Goal: Task Accomplishment & Management: Complete application form

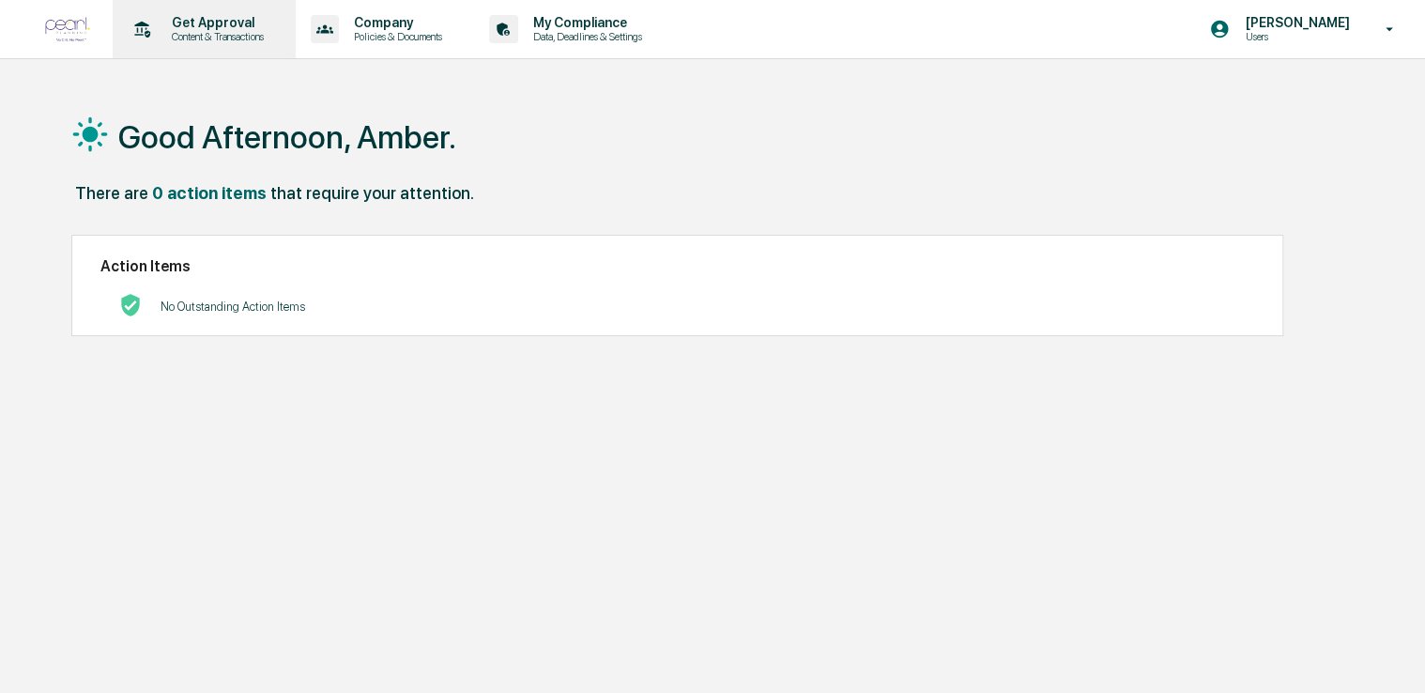
click at [203, 42] on p "Content & Transactions" at bounding box center [215, 36] width 116 height 13
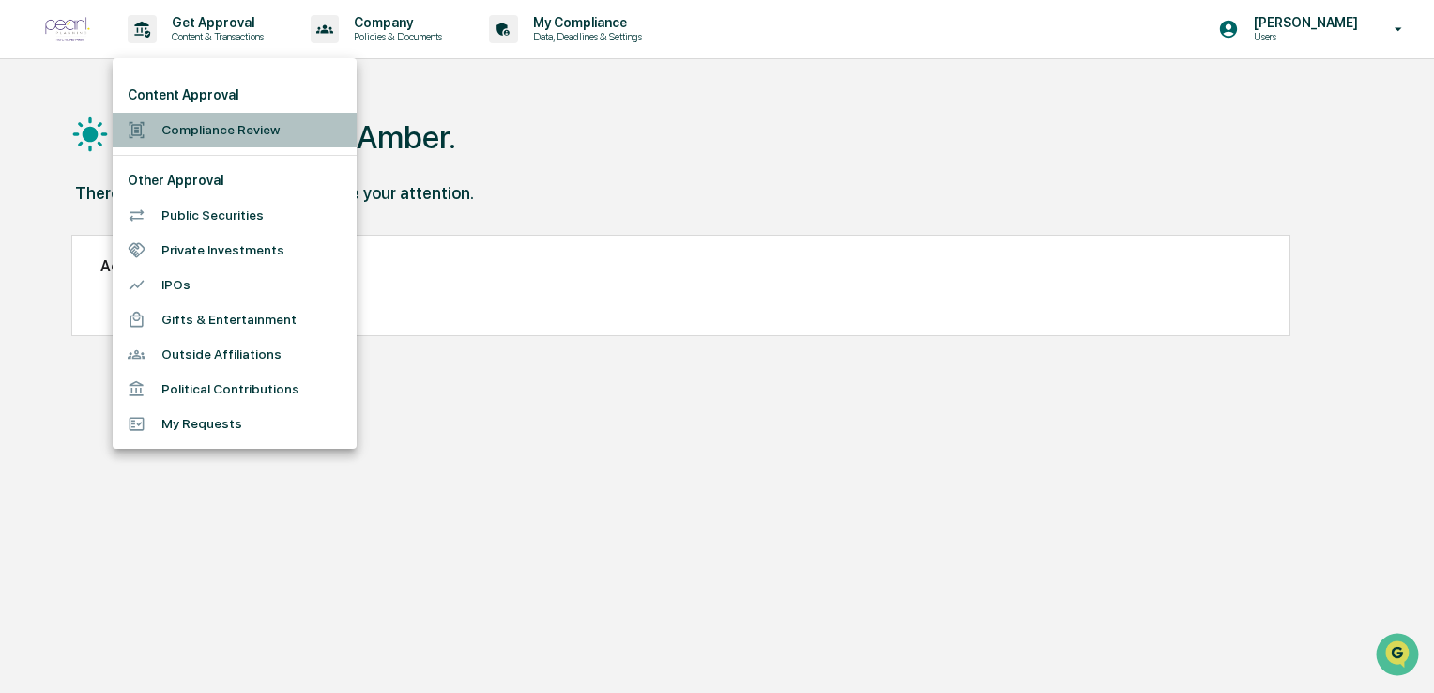
click at [243, 125] on li "Compliance Review" at bounding box center [235, 130] width 244 height 35
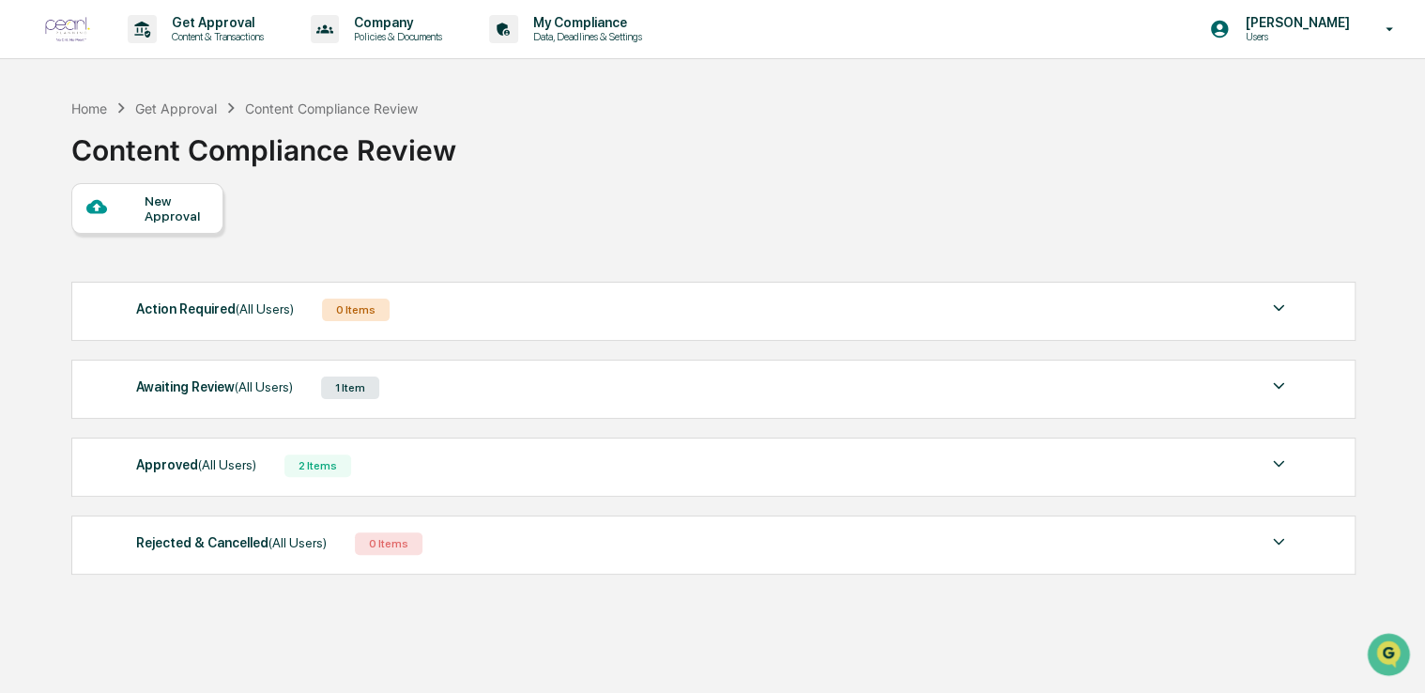
click at [445, 382] on div "Awaiting Review (All Users) 1 Item" at bounding box center [713, 387] width 1154 height 26
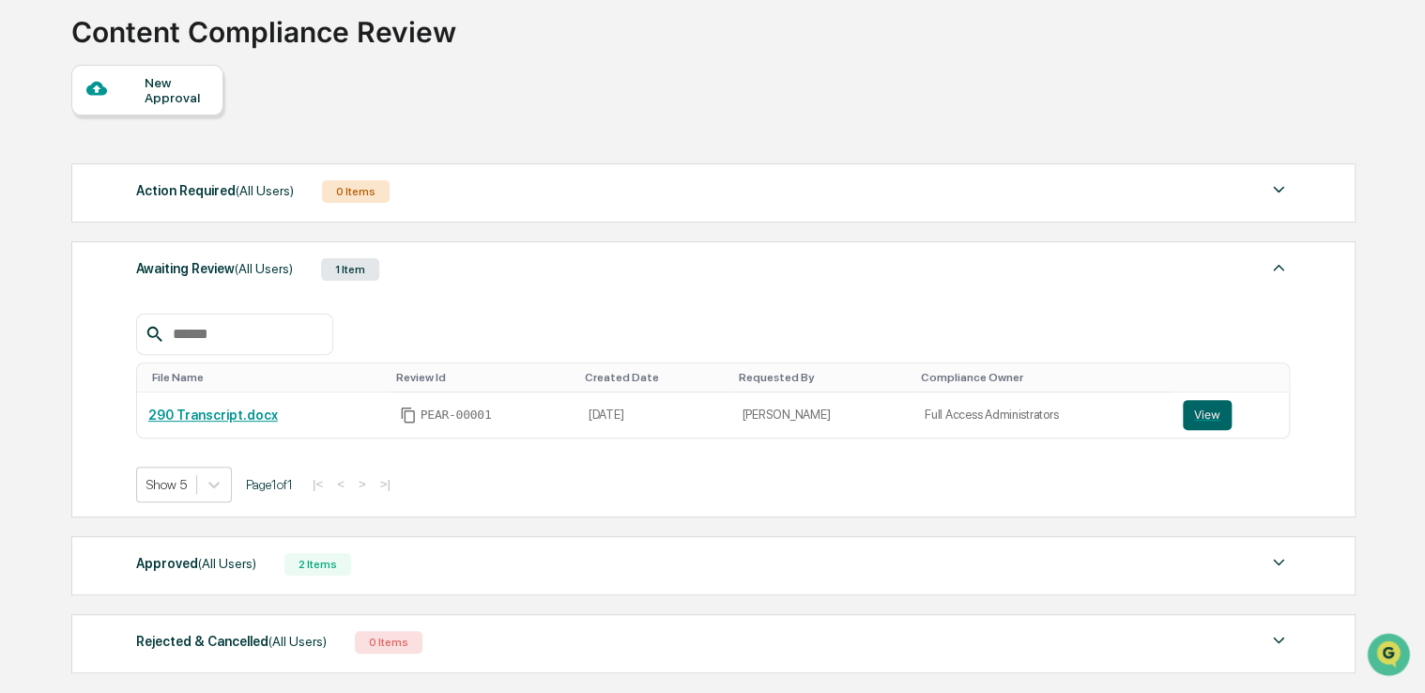
scroll to position [116, 0]
click at [169, 104] on div "New Approval" at bounding box center [176, 92] width 63 height 30
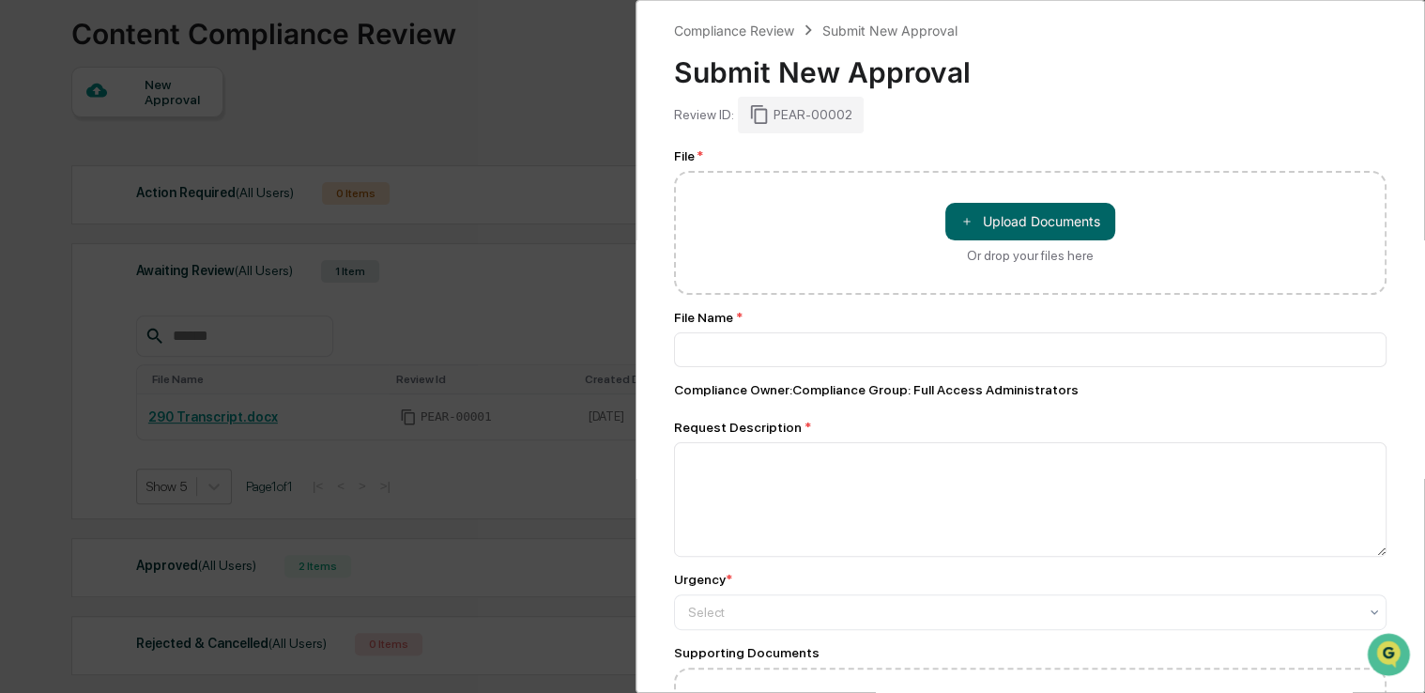
click at [1033, 240] on div "＋ Upload Documents Or drop your files here" at bounding box center [1030, 233] width 170 height 60
click at [0, 0] on input "＋ Upload Documents Or drop your files here" at bounding box center [0, 0] width 0 height 0
type input "**********"
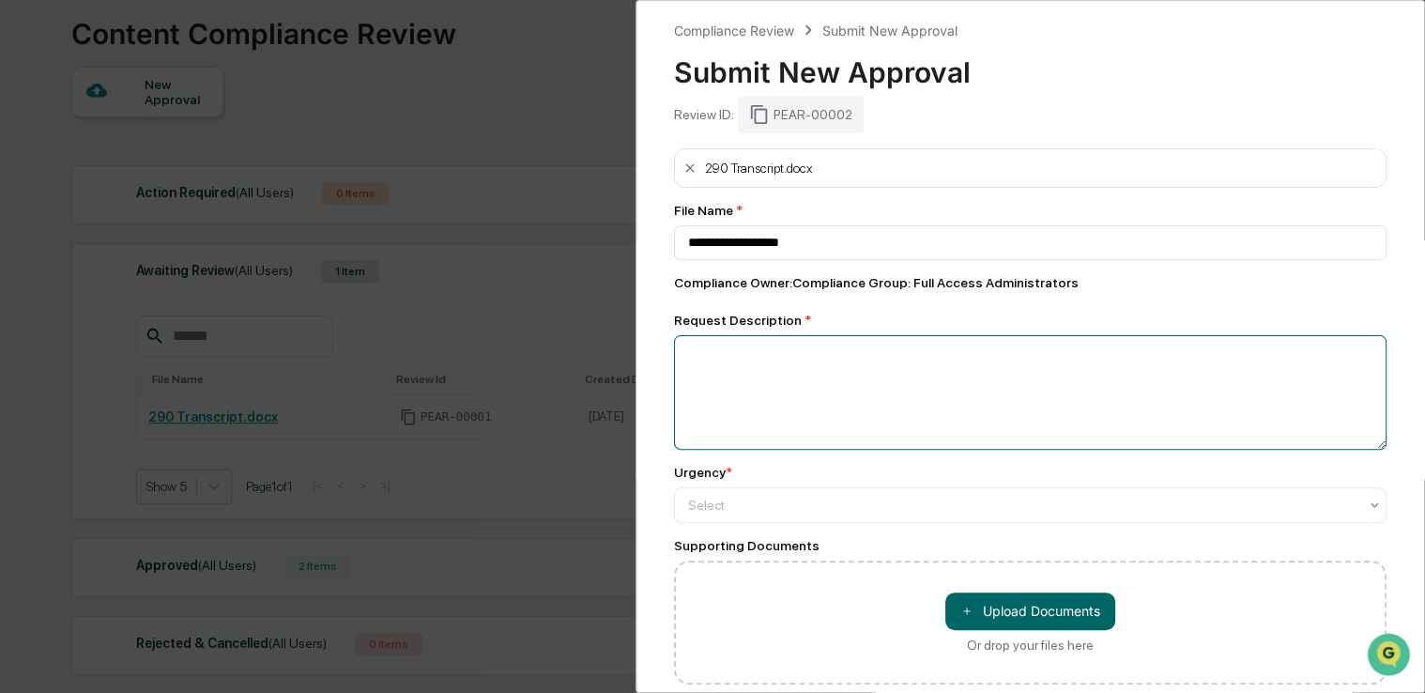
click at [757, 404] on textarea at bounding box center [1030, 392] width 712 height 115
type textarea "**********"
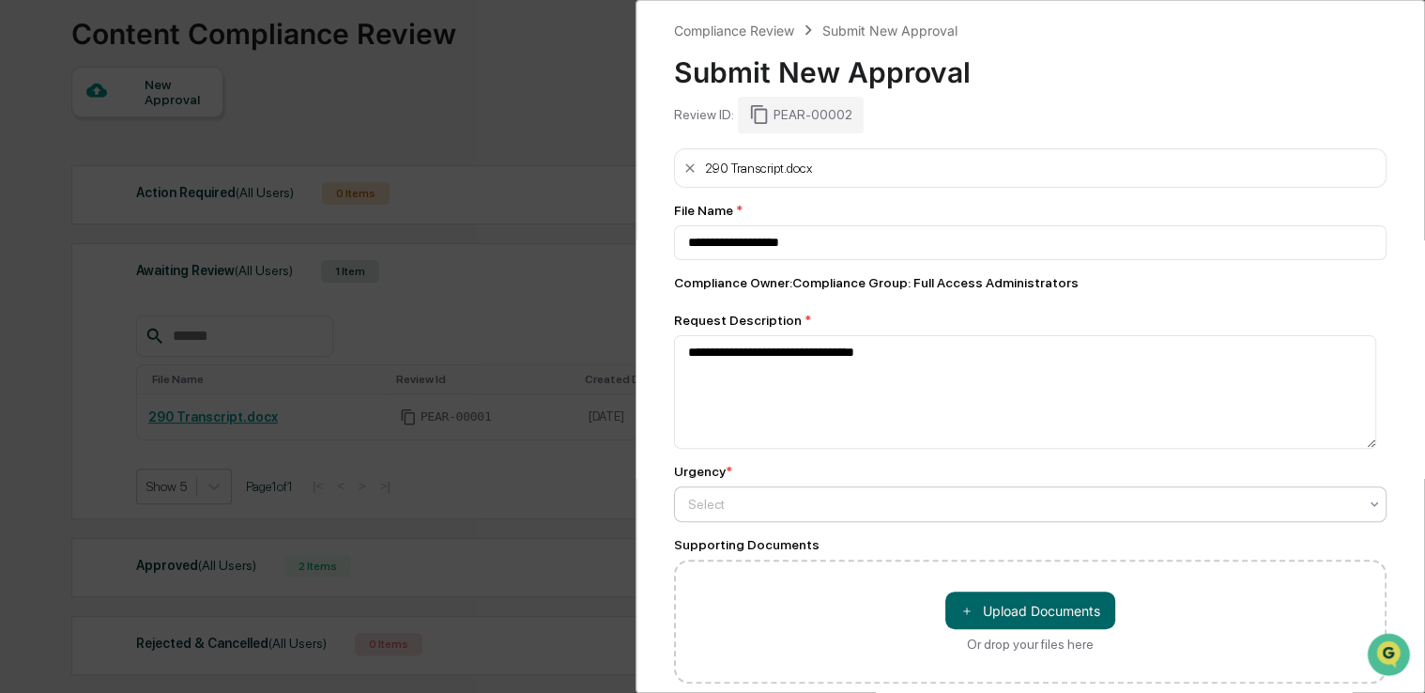
click at [753, 511] on div at bounding box center [1022, 504] width 669 height 19
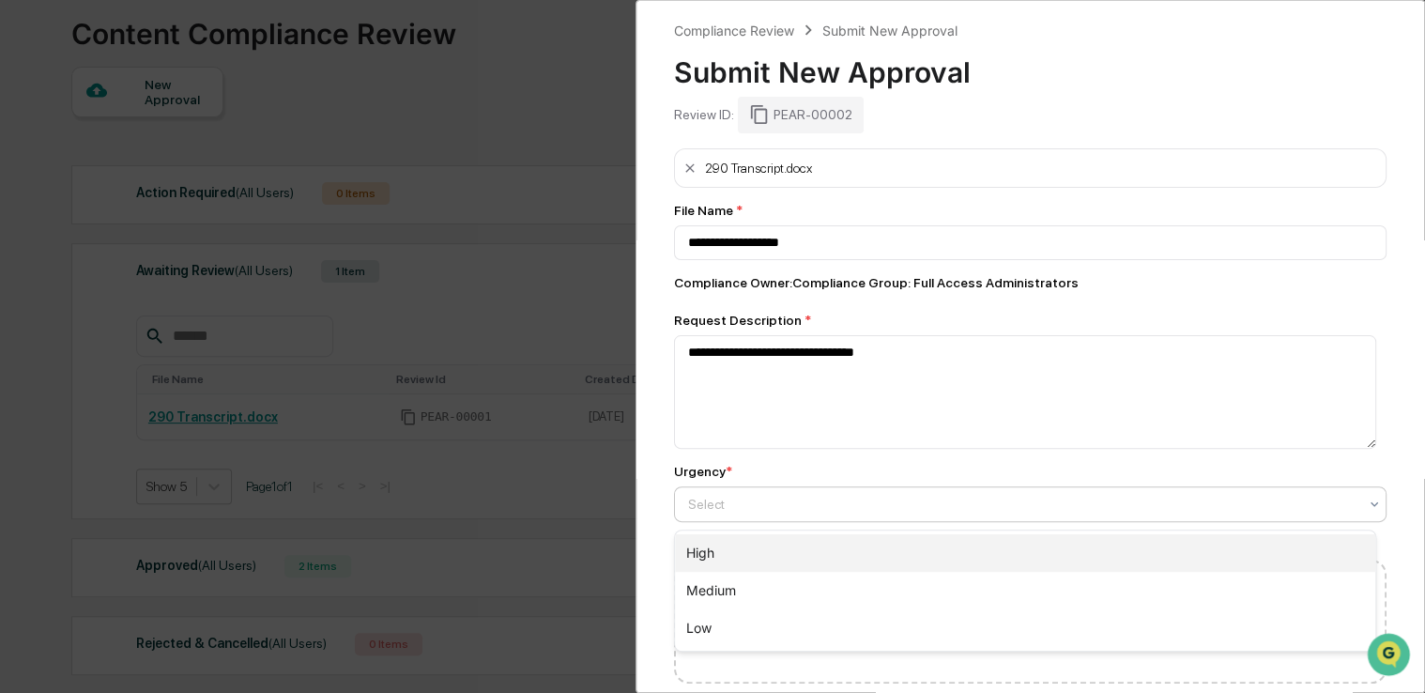
click at [750, 541] on div "High" at bounding box center [1025, 553] width 700 height 38
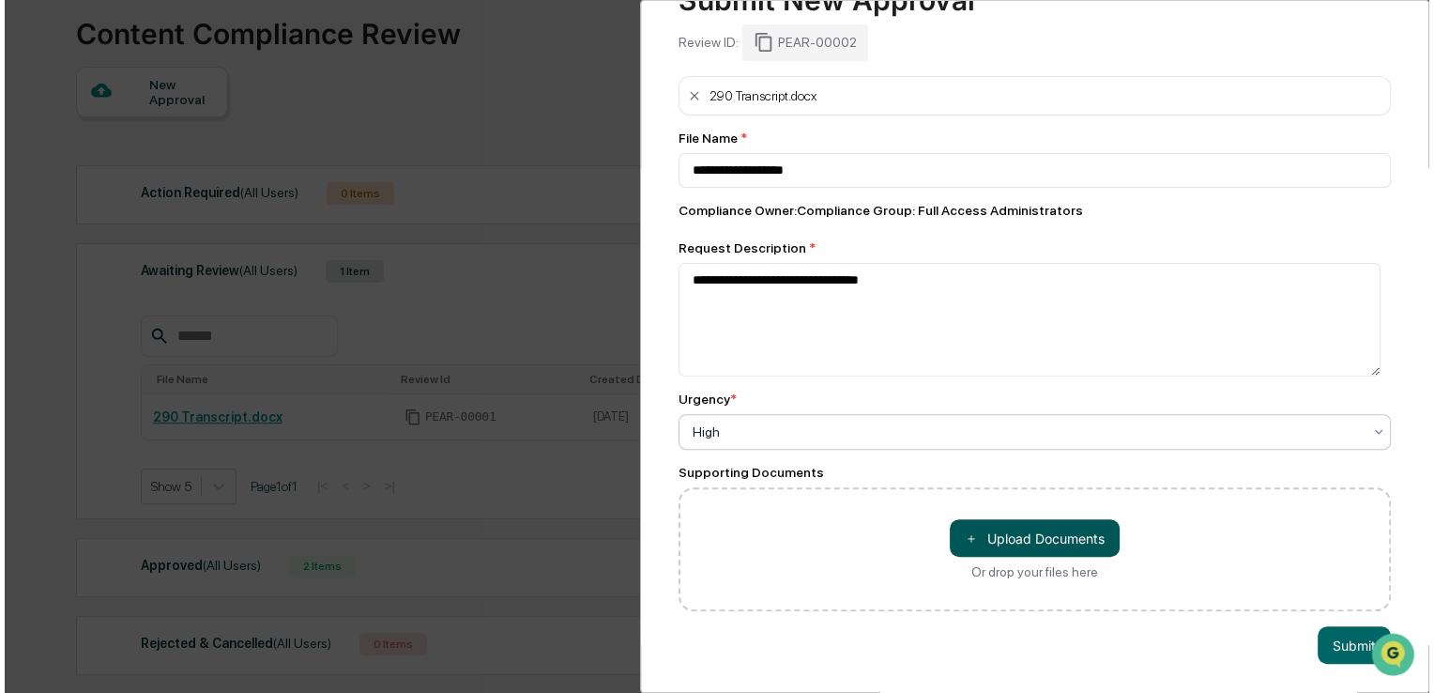
scroll to position [85, 0]
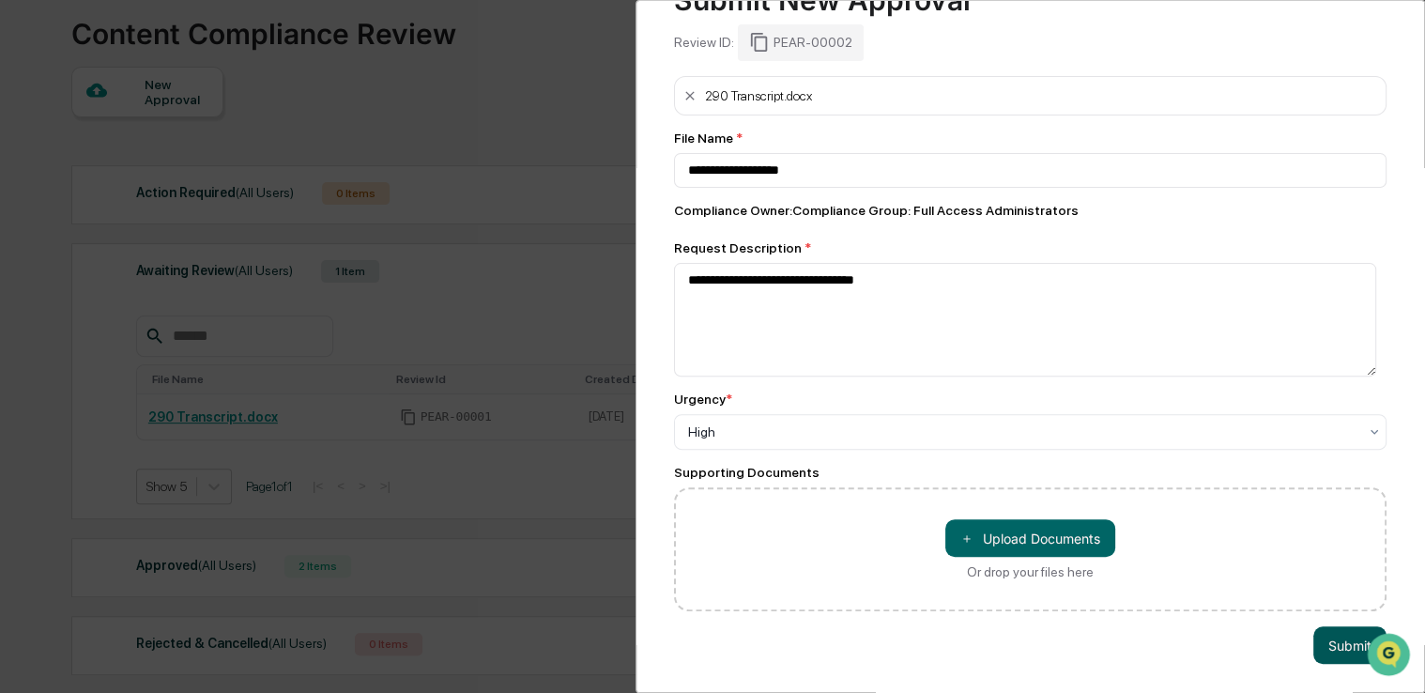
click at [1322, 633] on button "Submit" at bounding box center [1349, 645] width 73 height 38
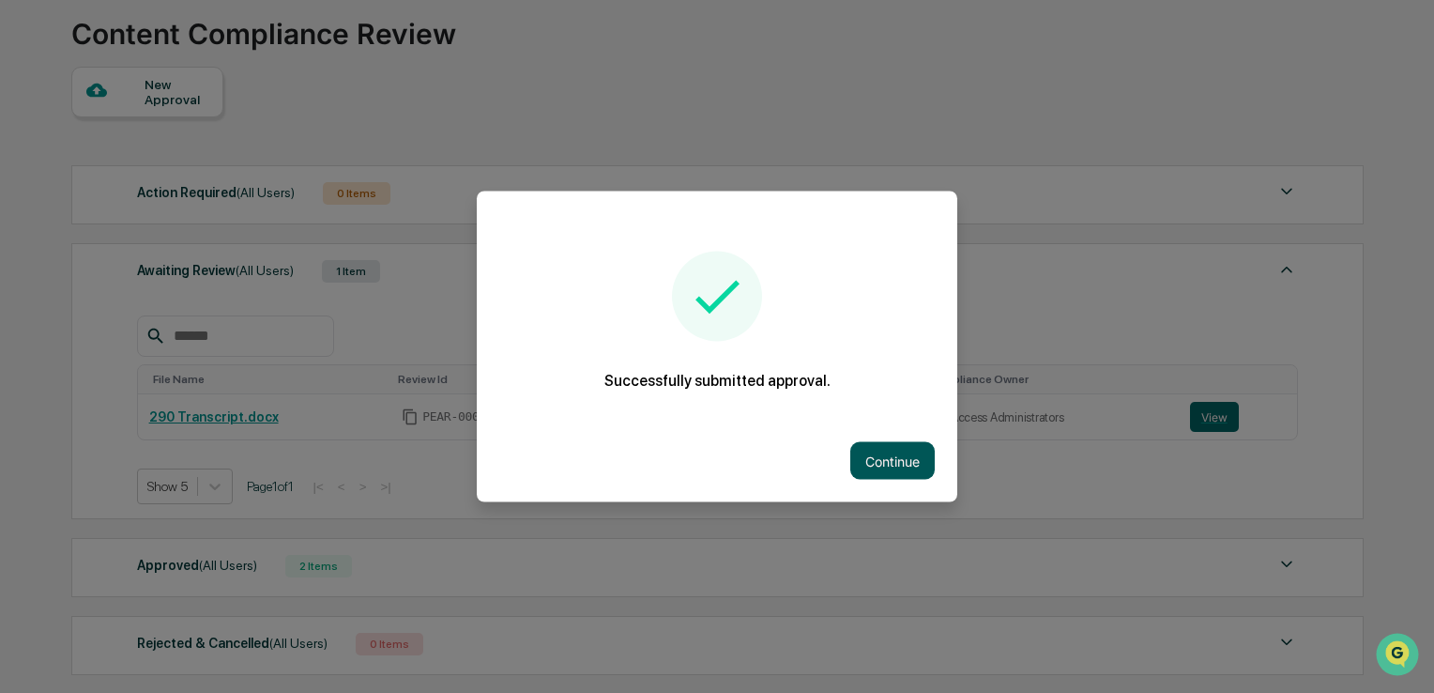
click at [895, 454] on button "Continue" at bounding box center [892, 461] width 84 height 38
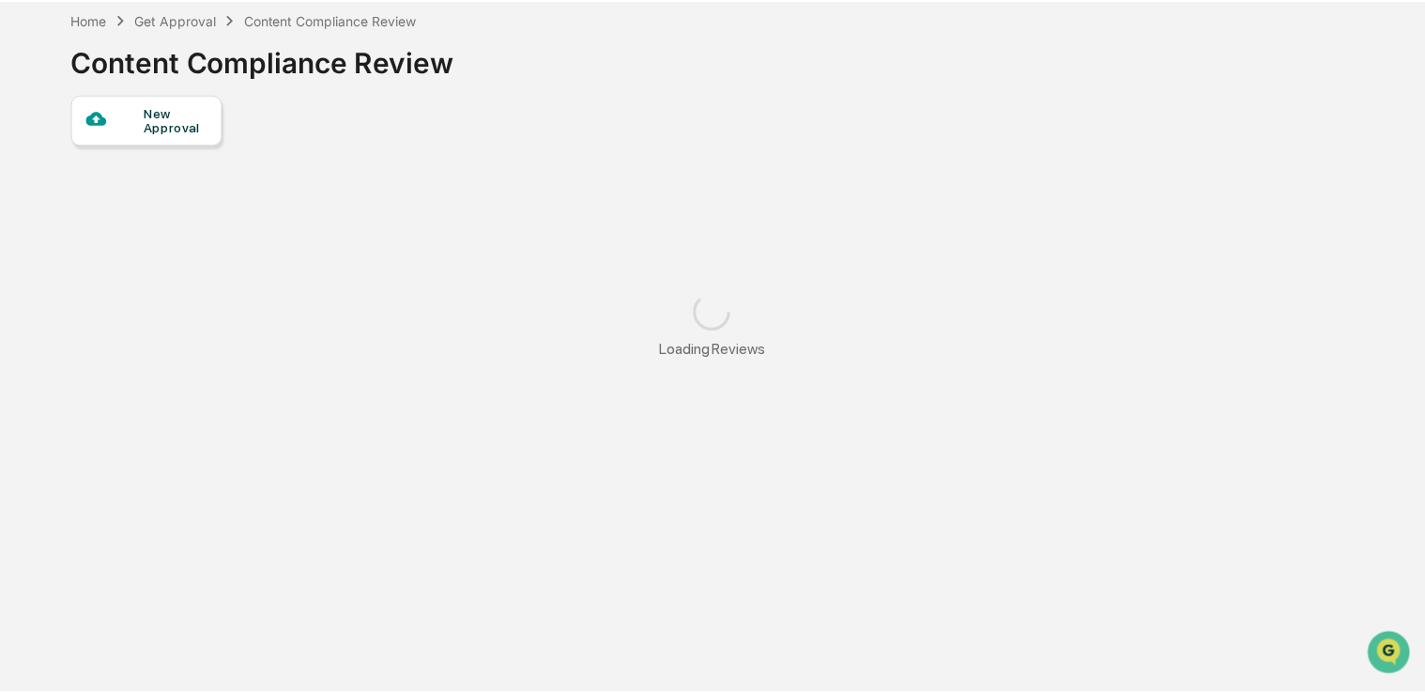
scroll to position [89, 0]
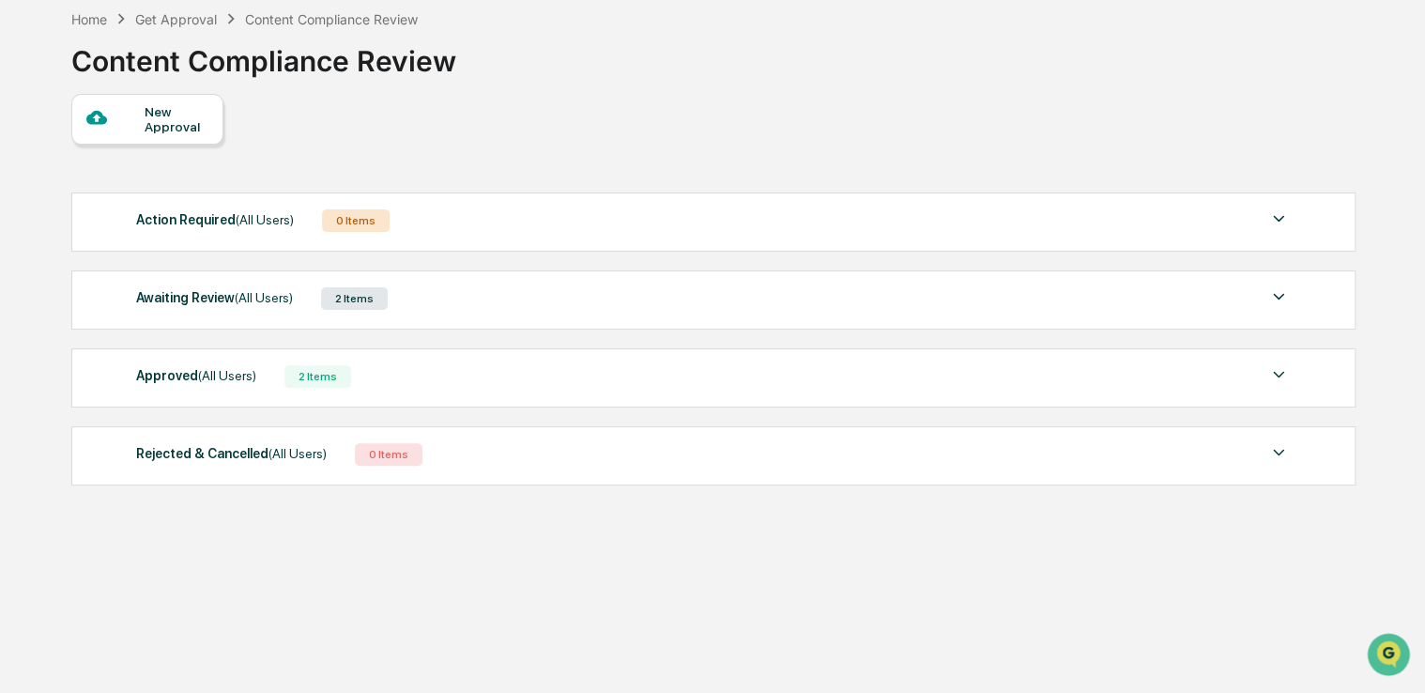
click at [598, 291] on div "Awaiting Review (All Users) 2 Items" at bounding box center [713, 298] width 1154 height 26
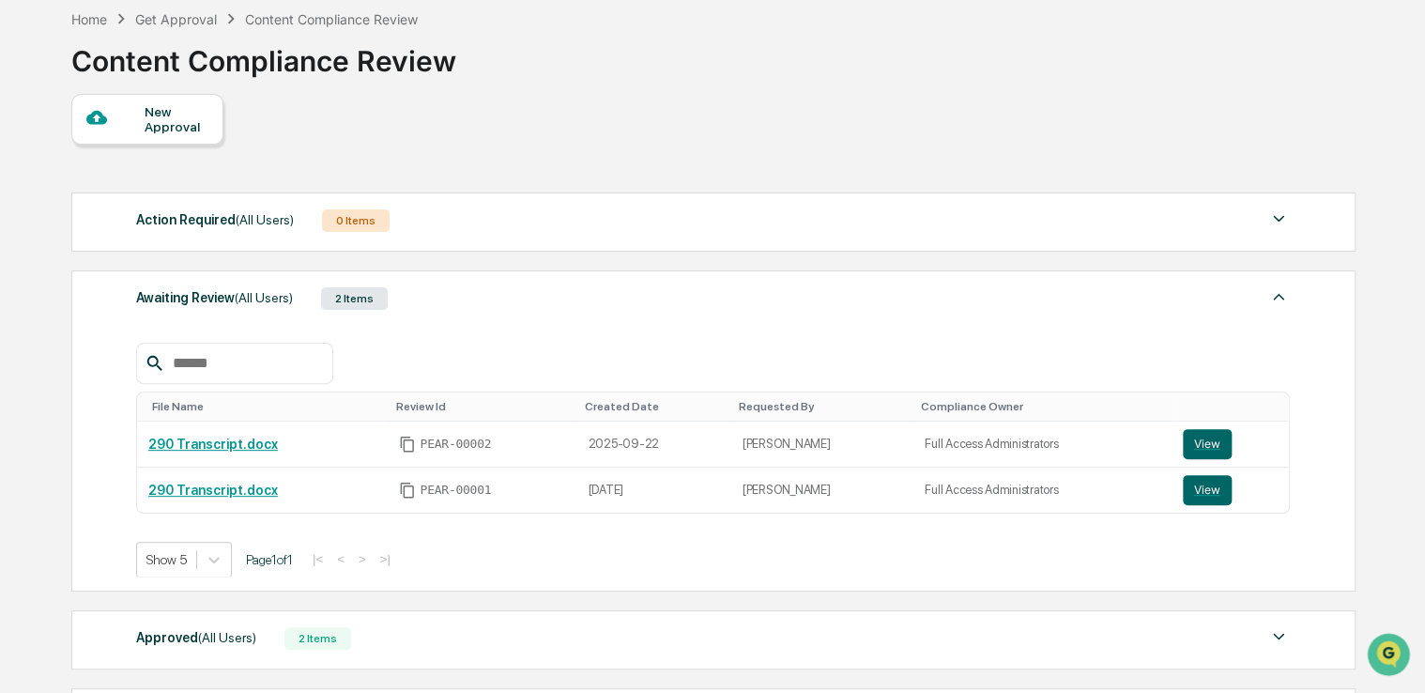
scroll to position [116, 0]
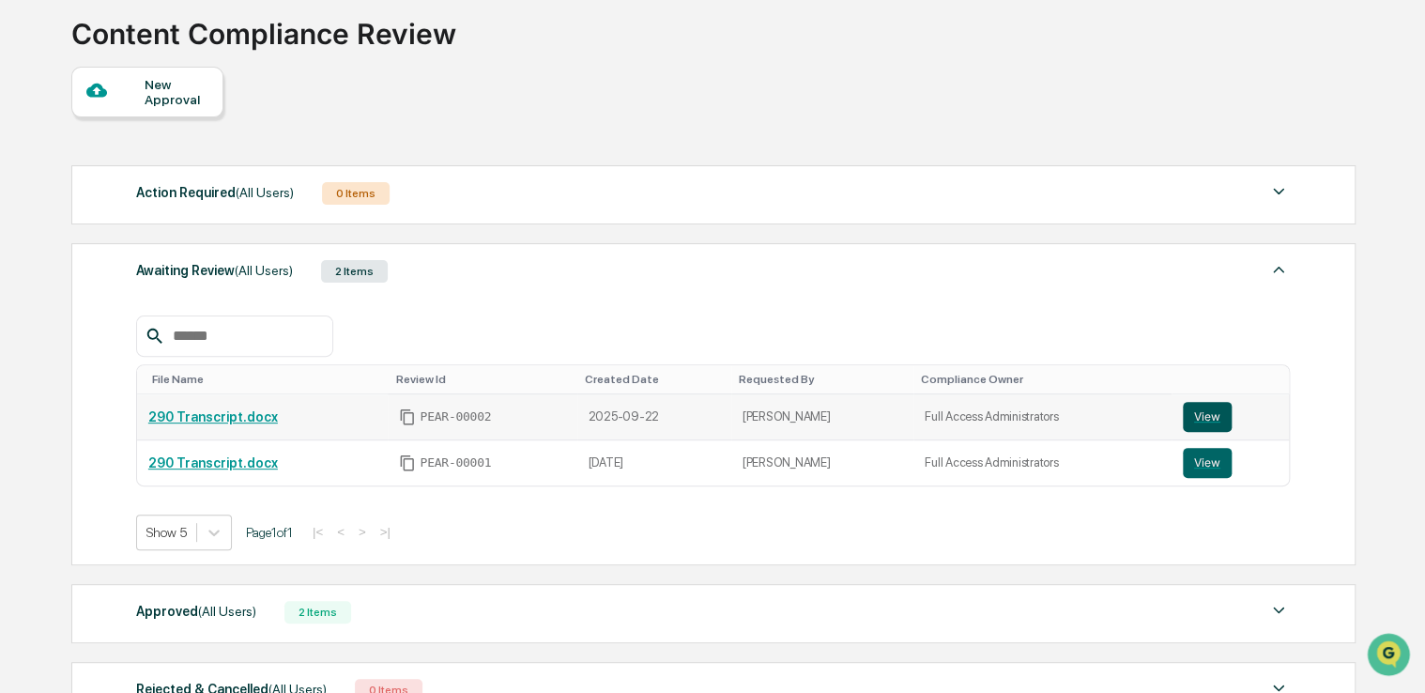
drag, startPoint x: 332, startPoint y: 401, endPoint x: 1205, endPoint y: 420, distance: 873.0
click at [1205, 420] on button "View" at bounding box center [1207, 417] width 49 height 30
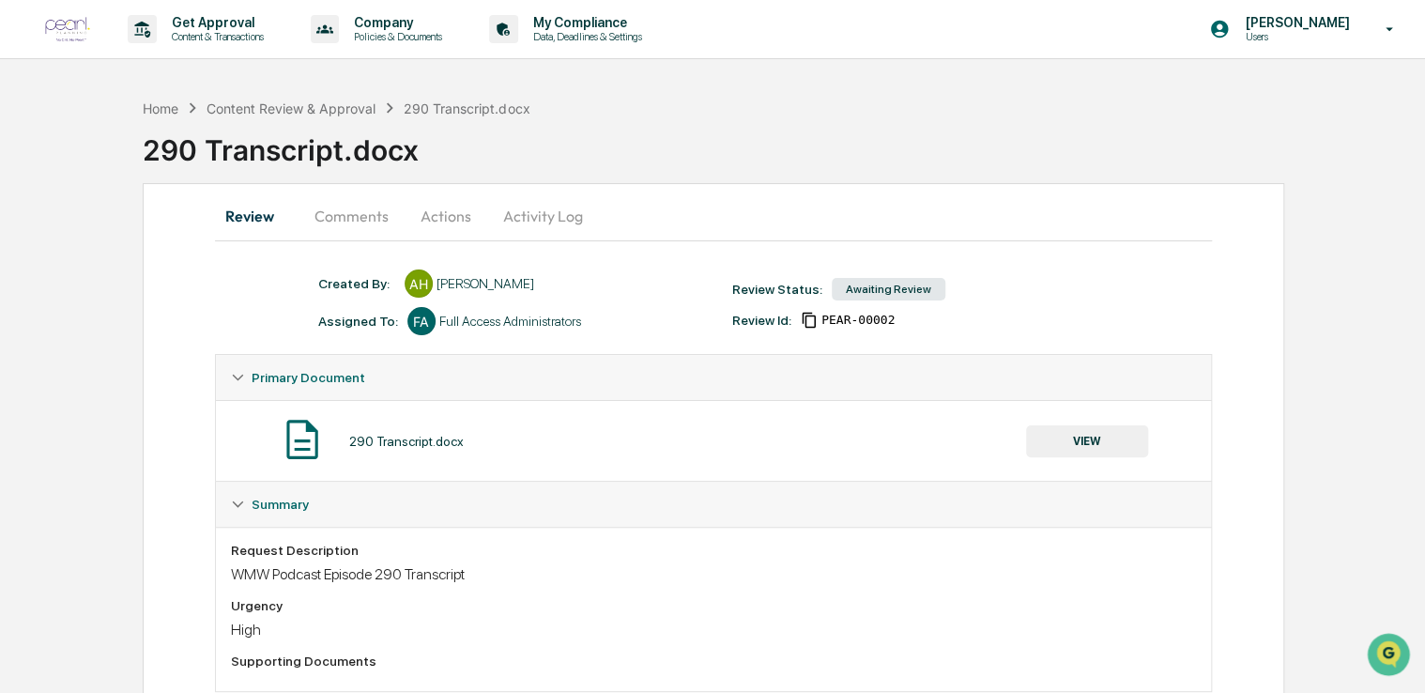
scroll to position [48, 0]
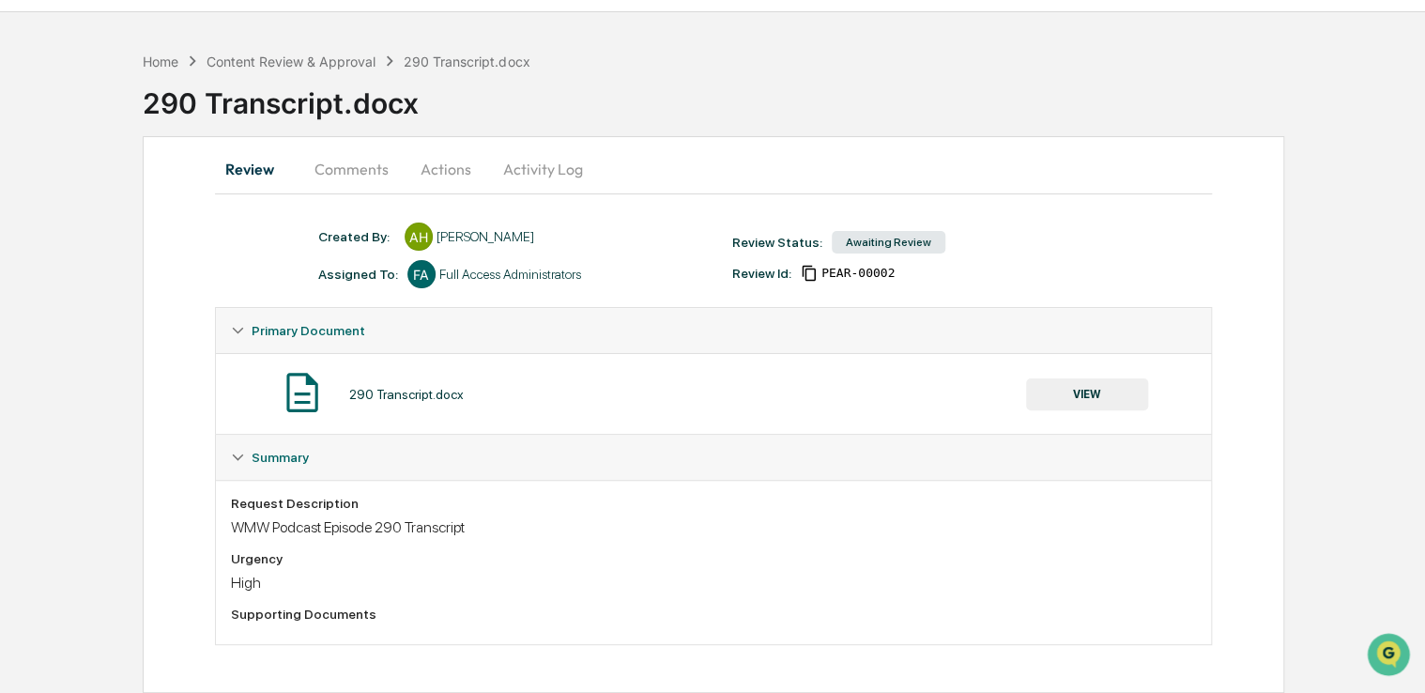
click at [383, 375] on div "290 Transcript.docx VIEW" at bounding box center [714, 394] width 966 height 50
click at [432, 156] on button "Actions" at bounding box center [446, 168] width 84 height 45
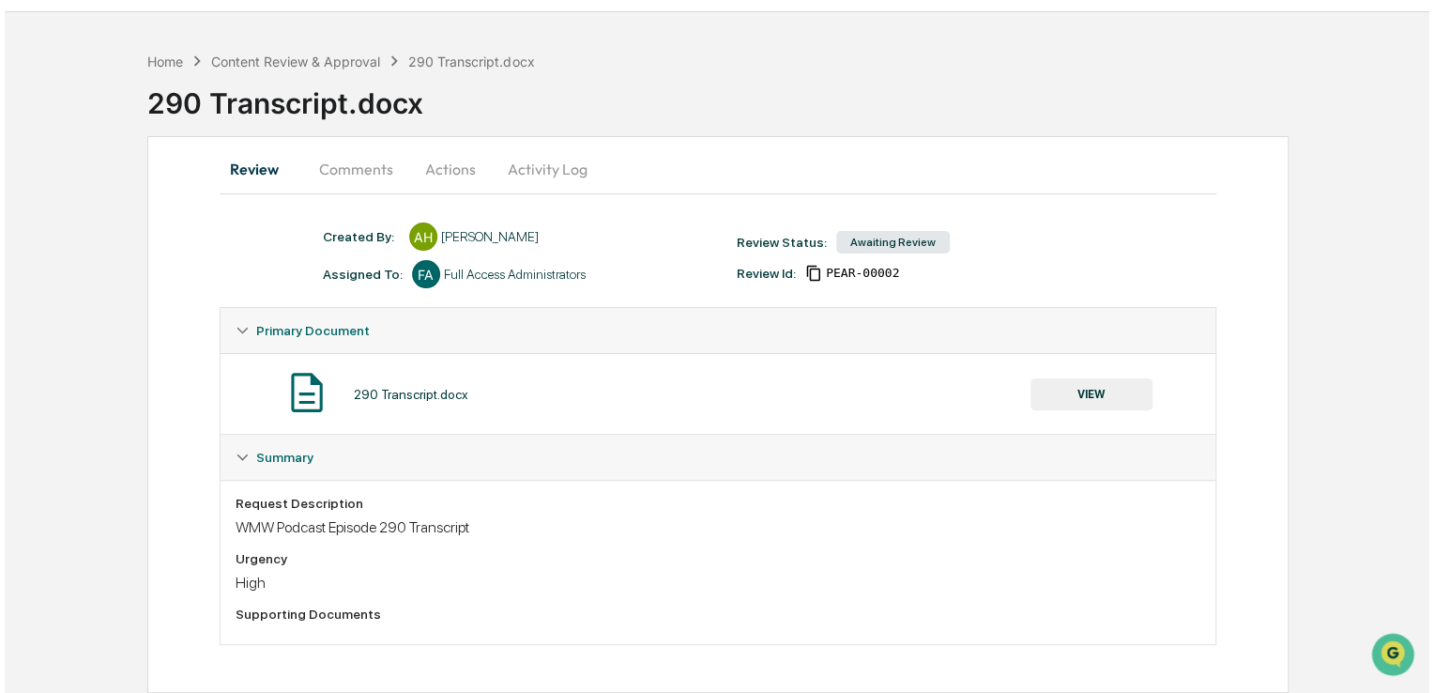
scroll to position [0, 0]
